Goal: Obtain resource: Download file/media

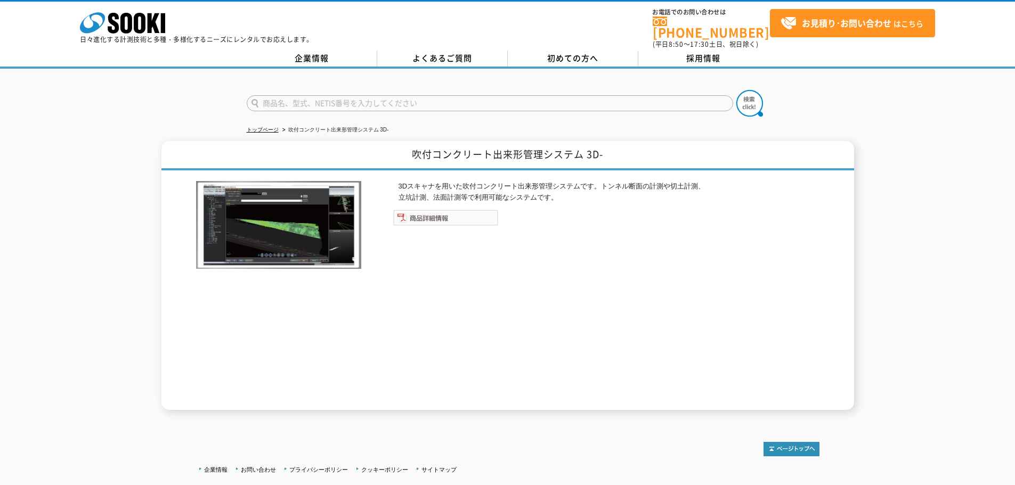
click at [426, 212] on img at bounding box center [445, 218] width 105 height 16
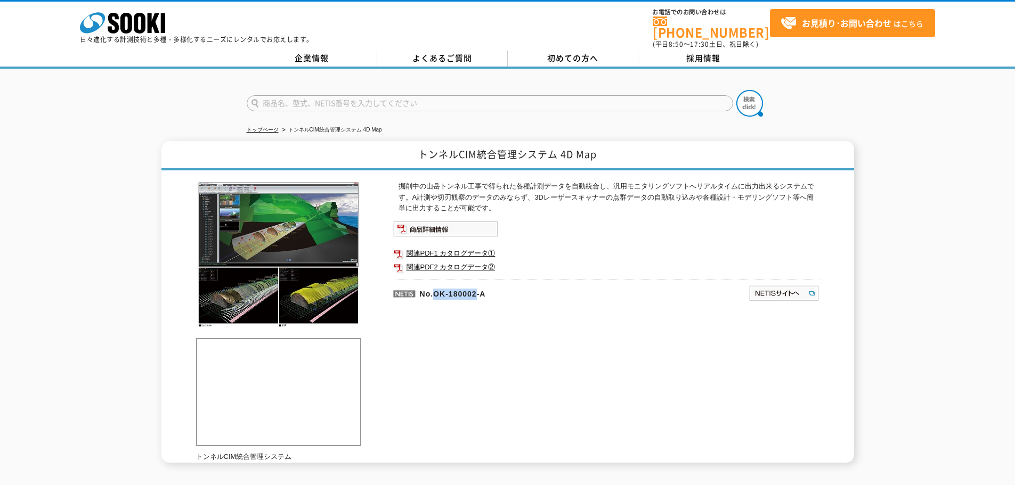
drag, startPoint x: 435, startPoint y: 289, endPoint x: 484, endPoint y: 289, distance: 49.5
click at [484, 289] on p "No.OK-180002-A" at bounding box center [519, 293] width 252 height 26
copy p "OK-180002"
click at [456, 247] on link "関連PDF1 カタログデータ①" at bounding box center [606, 254] width 426 height 14
click at [474, 260] on link "関連PDF2 カタログデータ②" at bounding box center [606, 267] width 426 height 14
